Goal: Find specific page/section: Find specific page/section

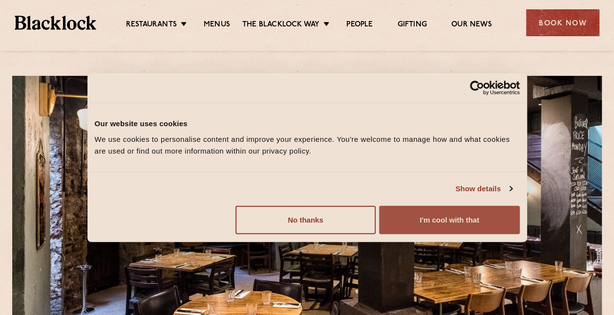
click at [416, 217] on button "I'm cool with that" at bounding box center [449, 219] width 140 height 28
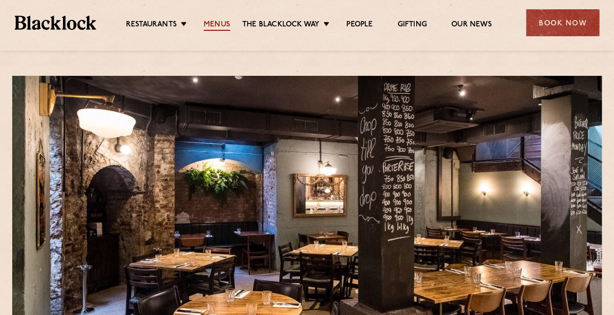
click at [213, 26] on link "Menus" at bounding box center [217, 25] width 26 height 11
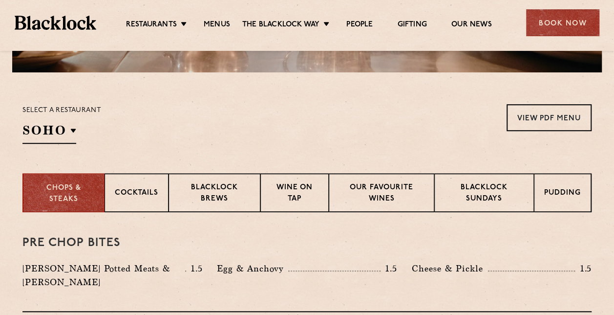
scroll to position [280, 0]
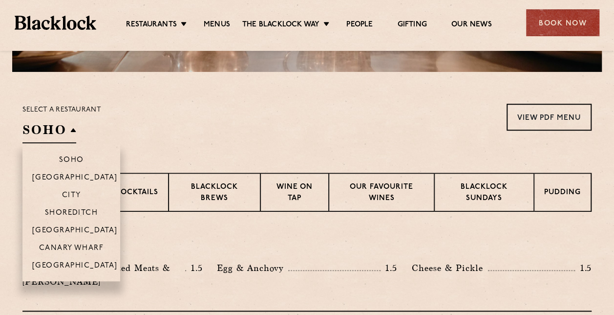
click at [66, 190] on li "City" at bounding box center [71, 195] width 98 height 18
click at [70, 197] on p "City" at bounding box center [71, 196] width 19 height 10
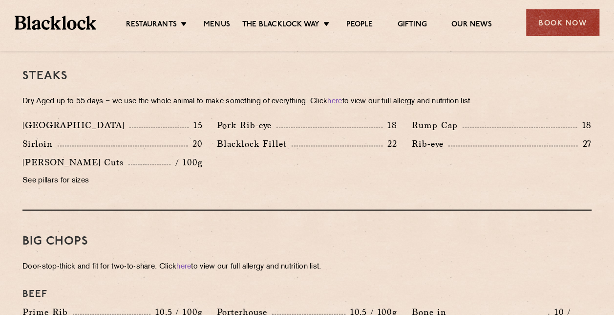
scroll to position [933, 0]
